Goal: Understand process/instructions: Learn how to perform a task or action

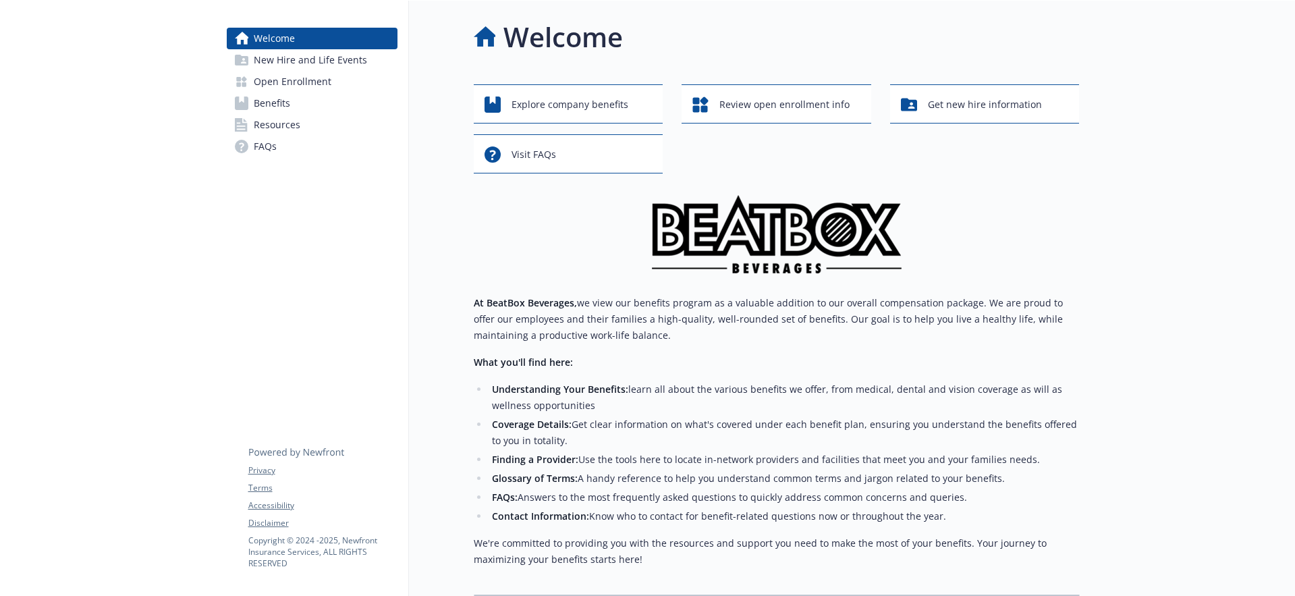
click at [271, 107] on span "Benefits" at bounding box center [272, 103] width 36 height 22
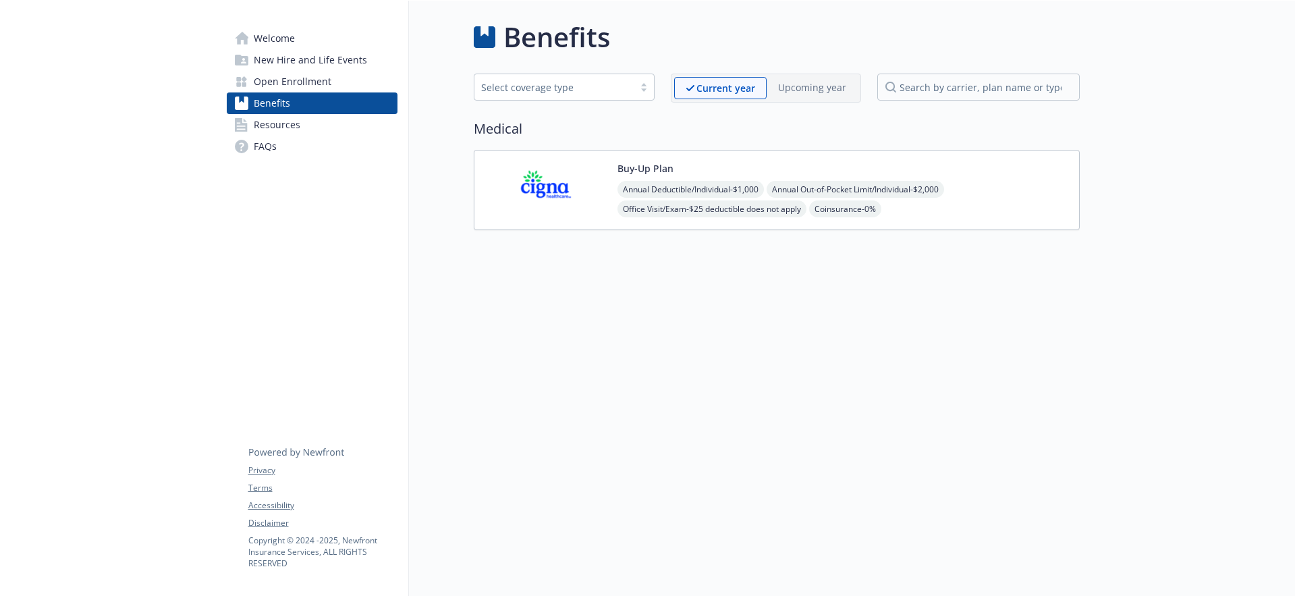
click at [256, 126] on span "Resources" at bounding box center [277, 125] width 47 height 22
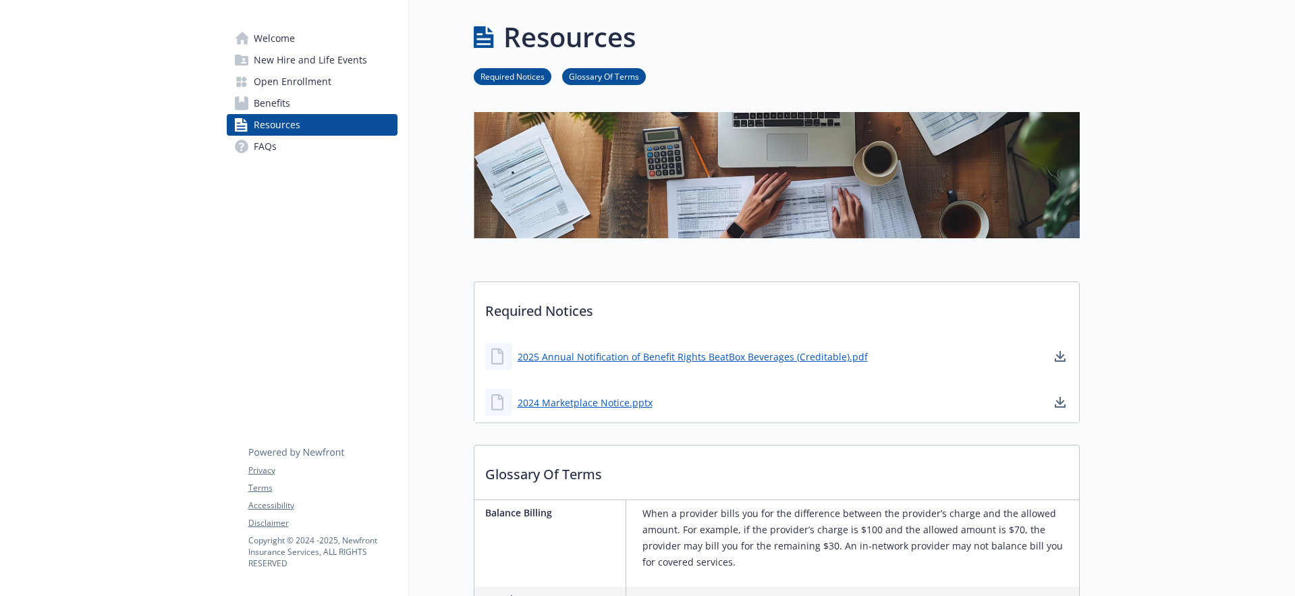
click at [294, 63] on span "New Hire and Life Events" at bounding box center [310, 60] width 113 height 22
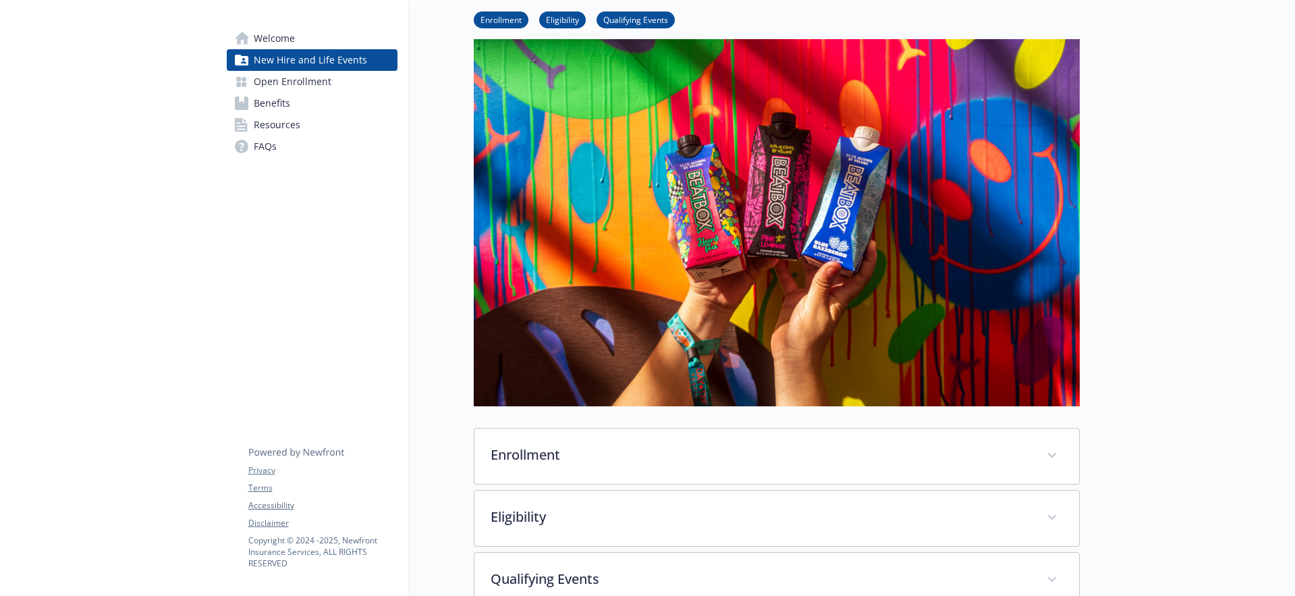
scroll to position [231, 0]
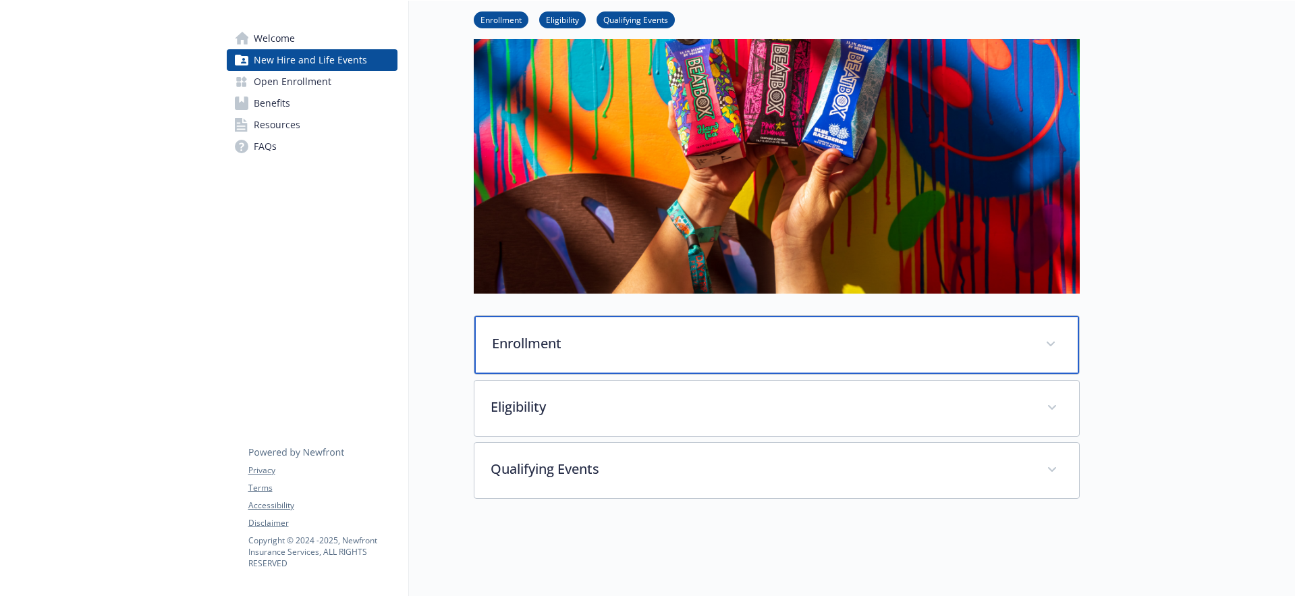
click at [512, 337] on p "Enrollment" at bounding box center [760, 343] width 537 height 20
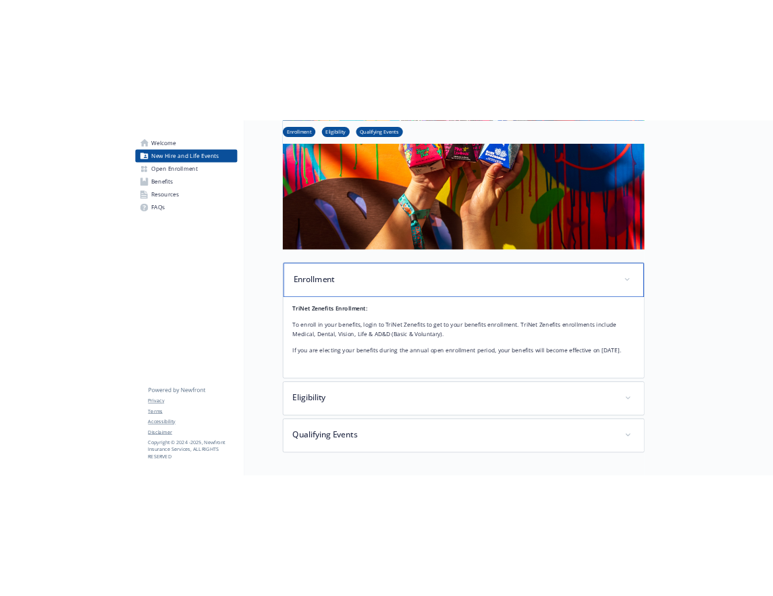
scroll to position [302, 0]
